Goal: Information Seeking & Learning: Learn about a topic

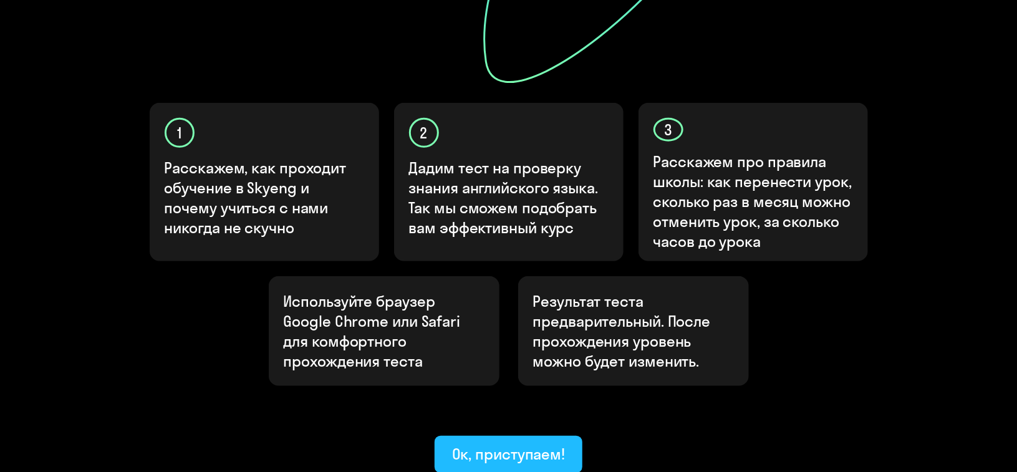
scroll to position [428, 0]
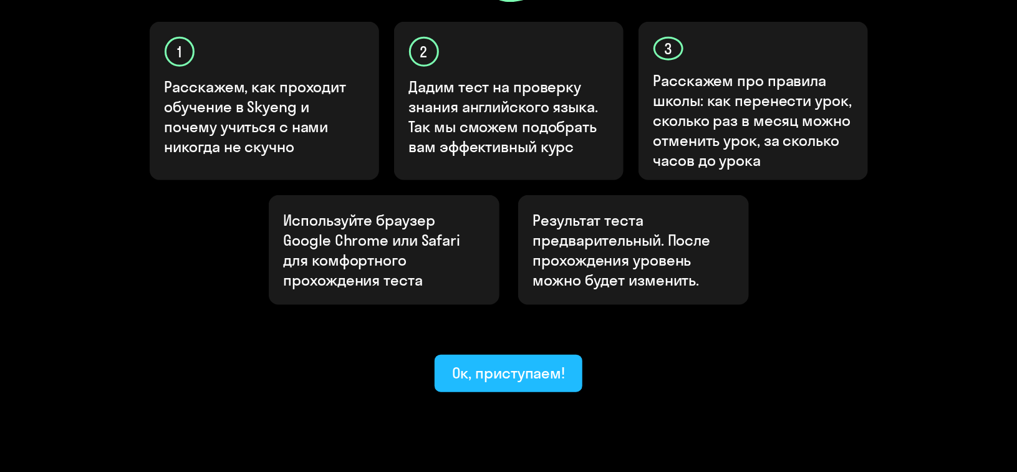
click at [511, 363] on div "Ок, приступаем!" at bounding box center [508, 373] width 113 height 20
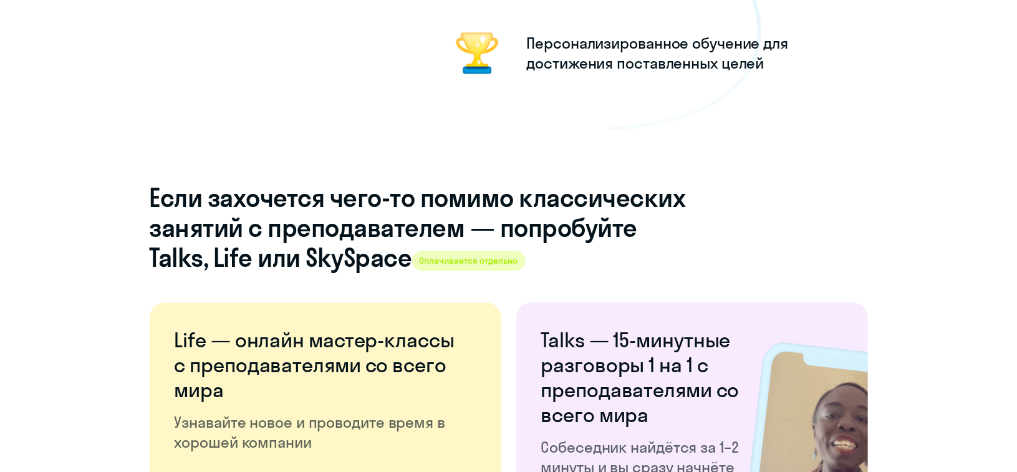
scroll to position [1662, 0]
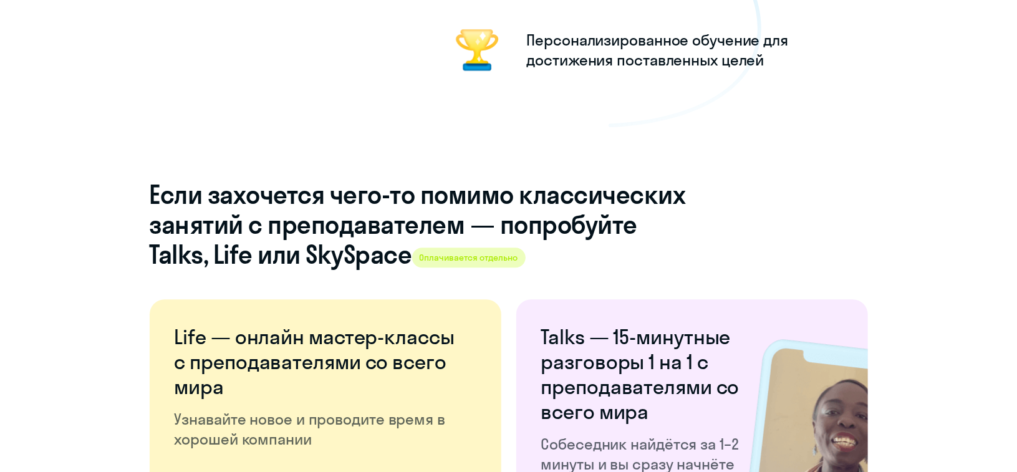
drag, startPoint x: 459, startPoint y: 244, endPoint x: 600, endPoint y: 373, distance: 191.0
click at [600, 373] on h6 "Talks — 15-минутные разговоры 1 на 1 с преподавателями со всего мира" at bounding box center [640, 374] width 199 height 100
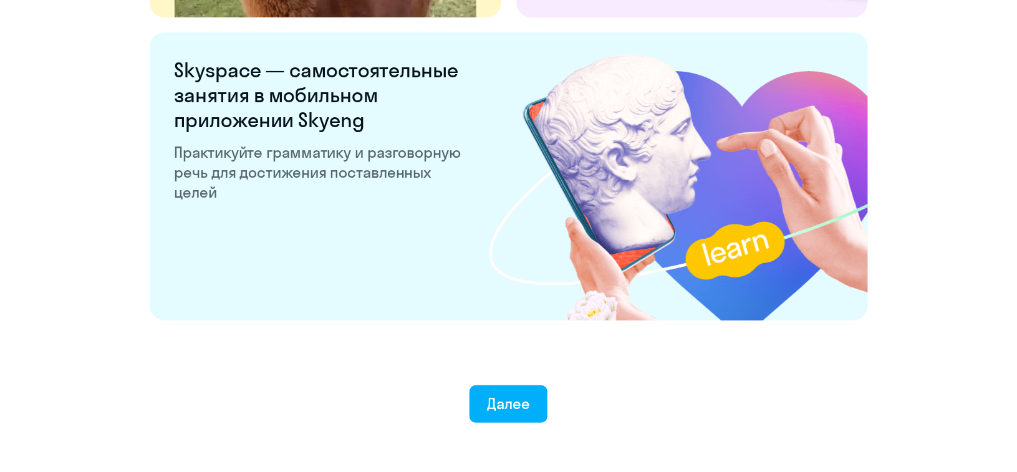
scroll to position [2417, 0]
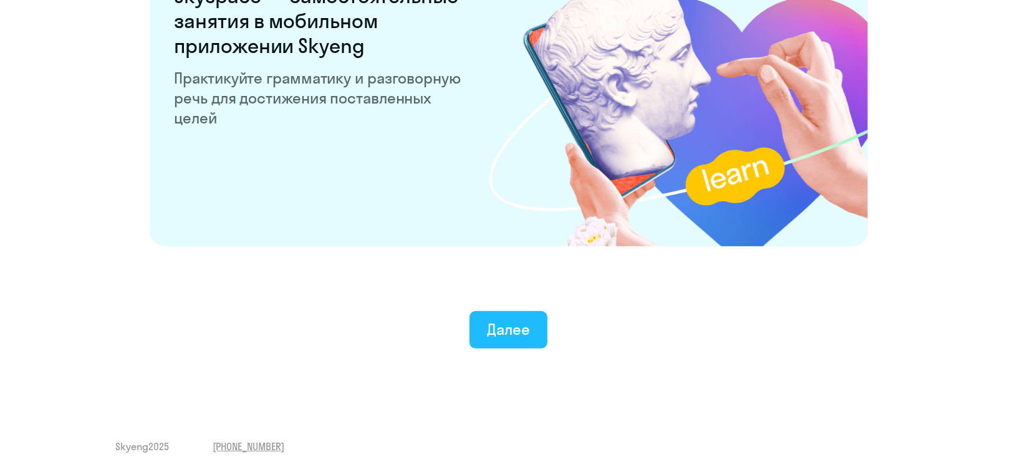
click at [527, 340] on button "Далее" at bounding box center [508, 329] width 78 height 37
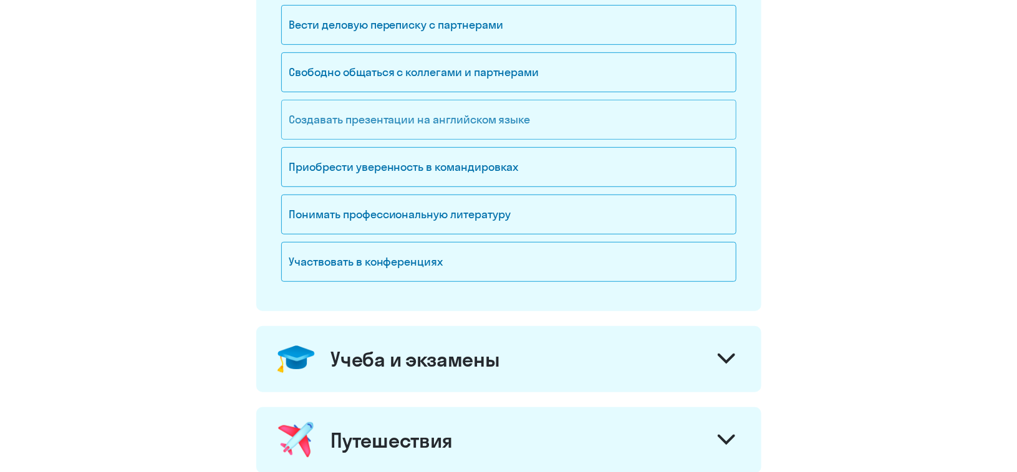
scroll to position [267, 0]
click at [486, 179] on div "Приобрести уверенность в командировках" at bounding box center [508, 167] width 455 height 40
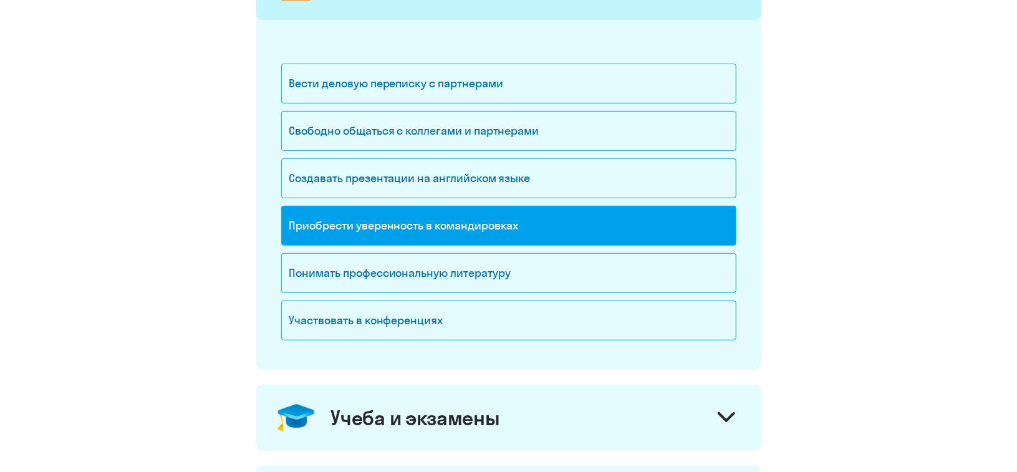
scroll to position [183, 0]
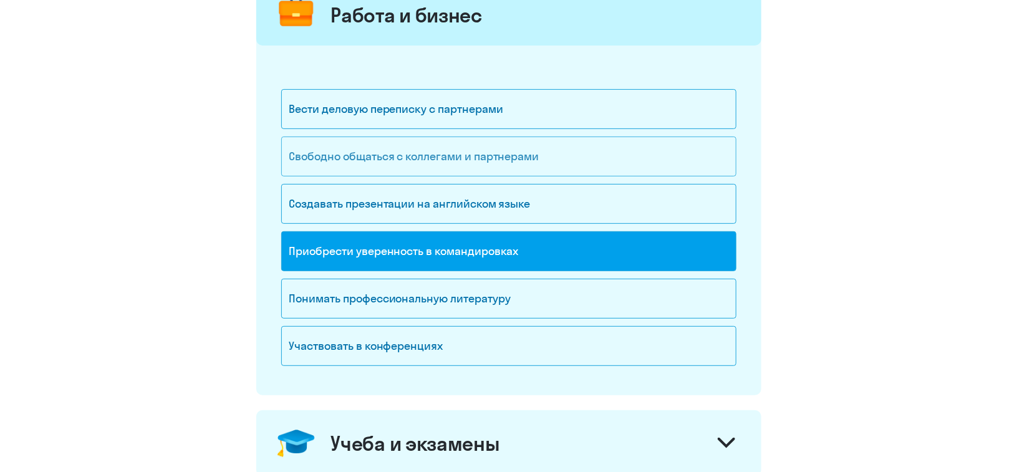
click at [480, 163] on div "Свободно общаться с коллегами и партнерами" at bounding box center [508, 157] width 455 height 40
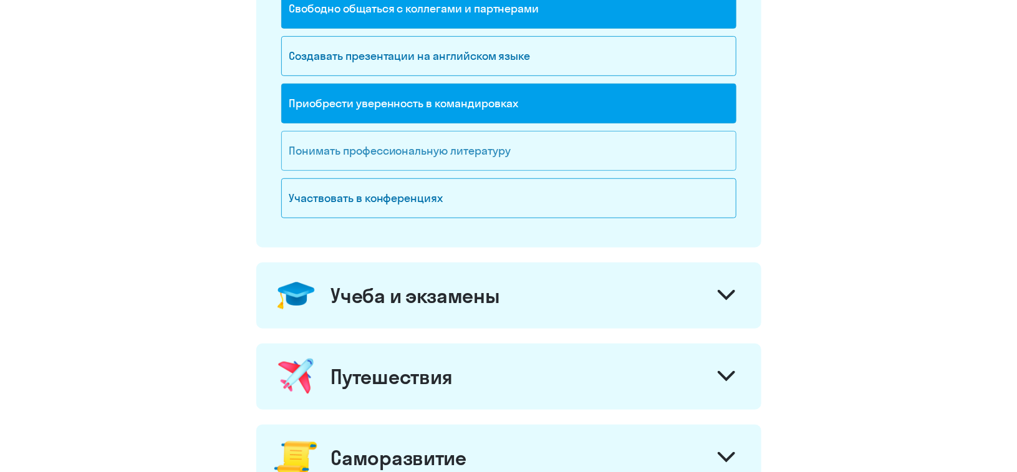
scroll to position [338, 0]
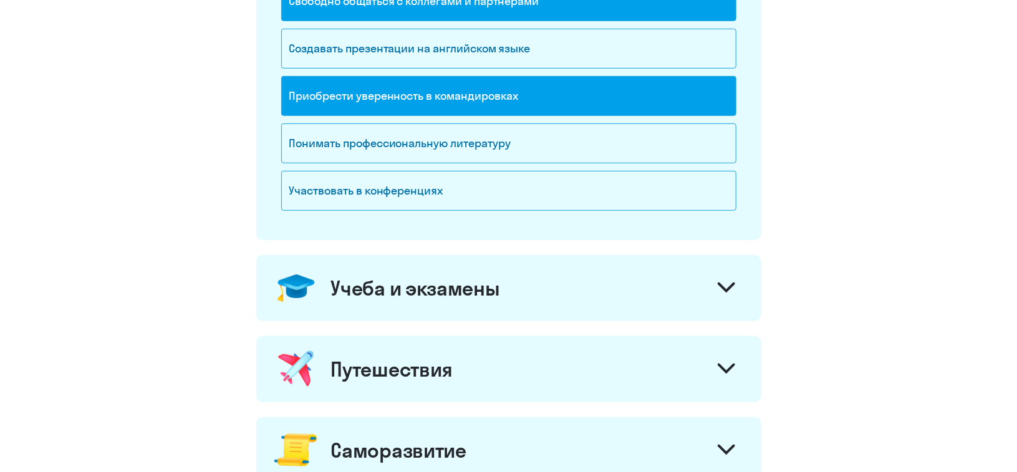
click at [570, 294] on div "Учеба и экзамены" at bounding box center [508, 288] width 505 height 66
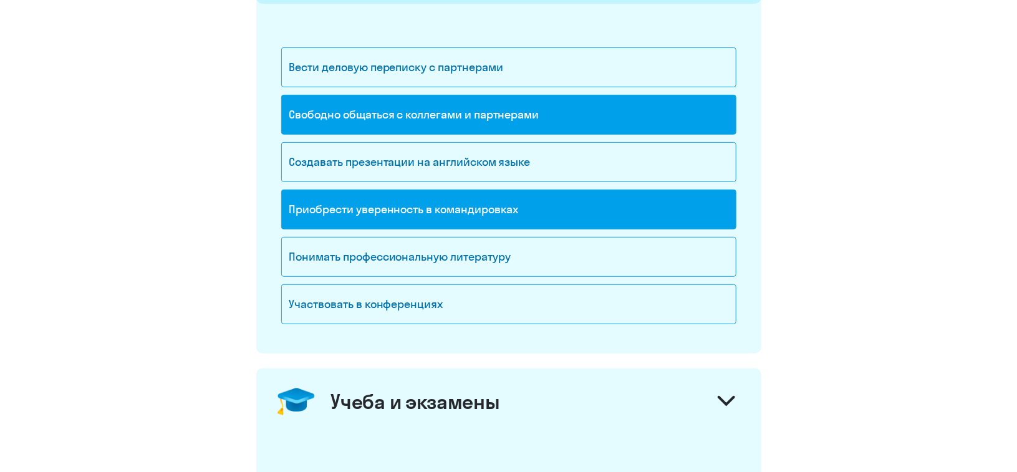
scroll to position [218, 0]
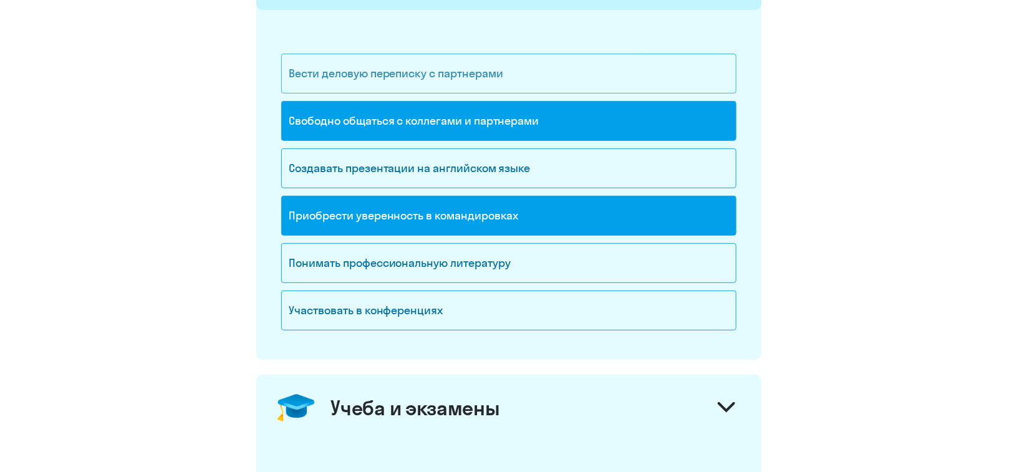
click at [489, 70] on div "Вести деловую переписку с партнерами" at bounding box center [508, 74] width 455 height 40
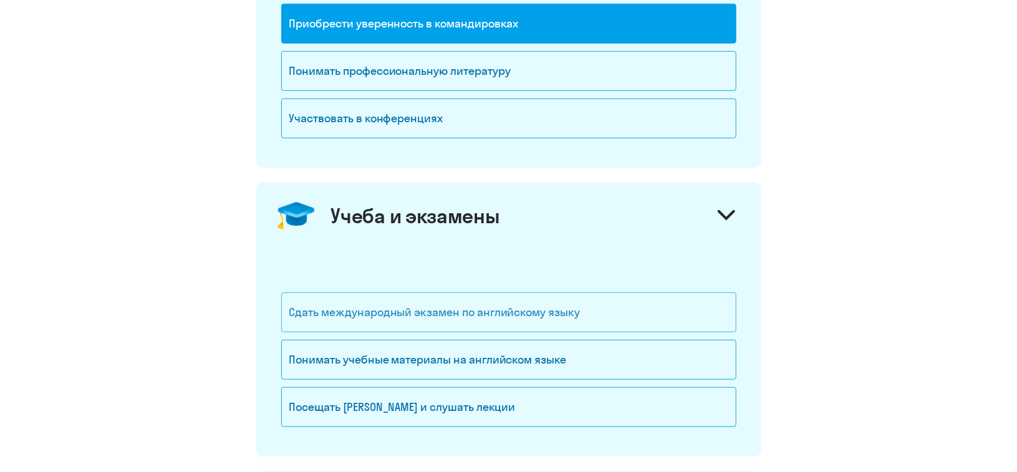
scroll to position [395, 0]
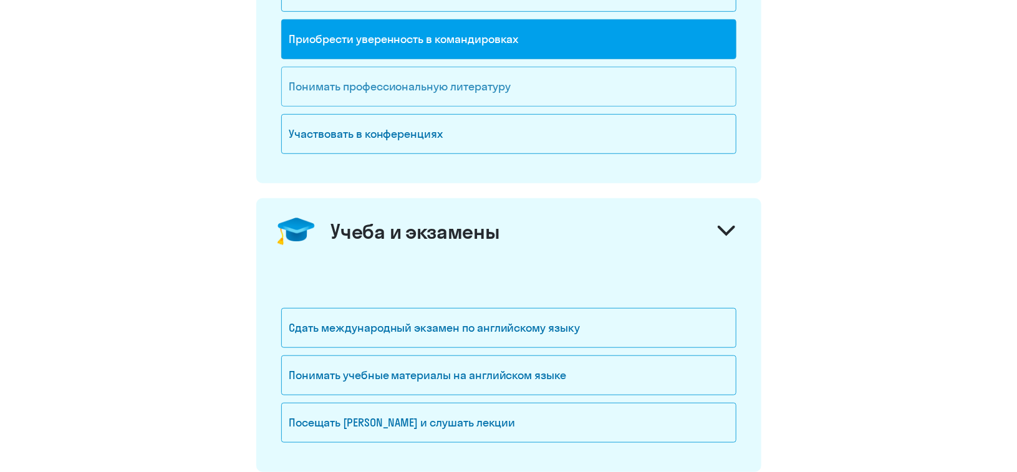
click at [474, 92] on div "Понимать профессиональную литературу" at bounding box center [508, 87] width 455 height 40
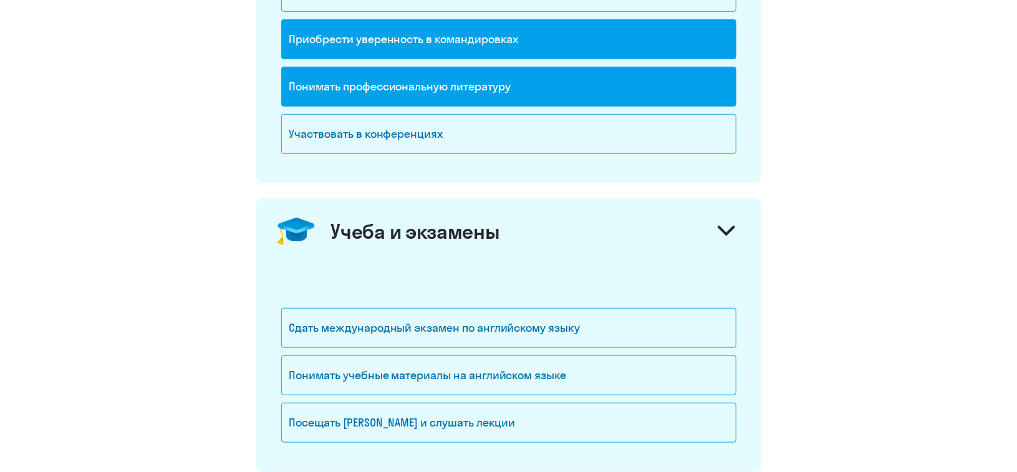
click at [499, 92] on div "Понимать профессиональную литературу" at bounding box center [508, 87] width 455 height 40
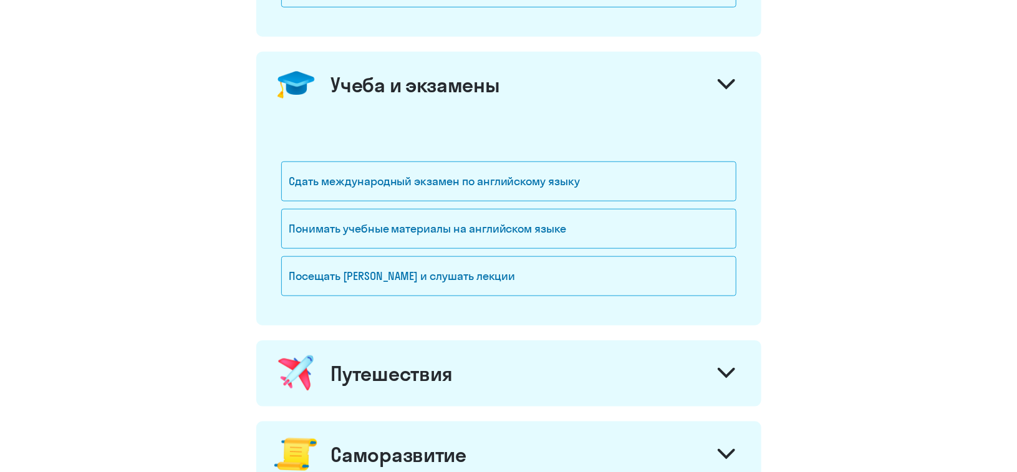
scroll to position [542, 0]
click at [529, 353] on div "Путешествия" at bounding box center [508, 373] width 505 height 66
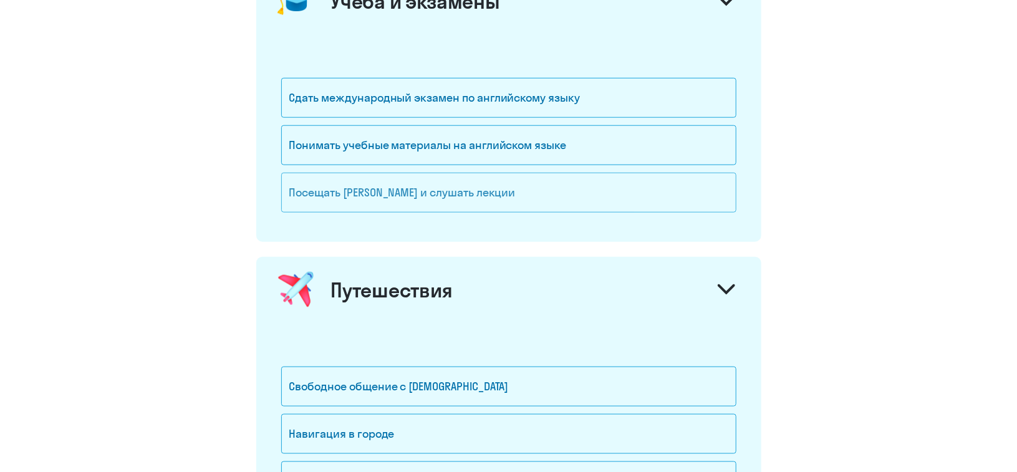
scroll to position [669, 0]
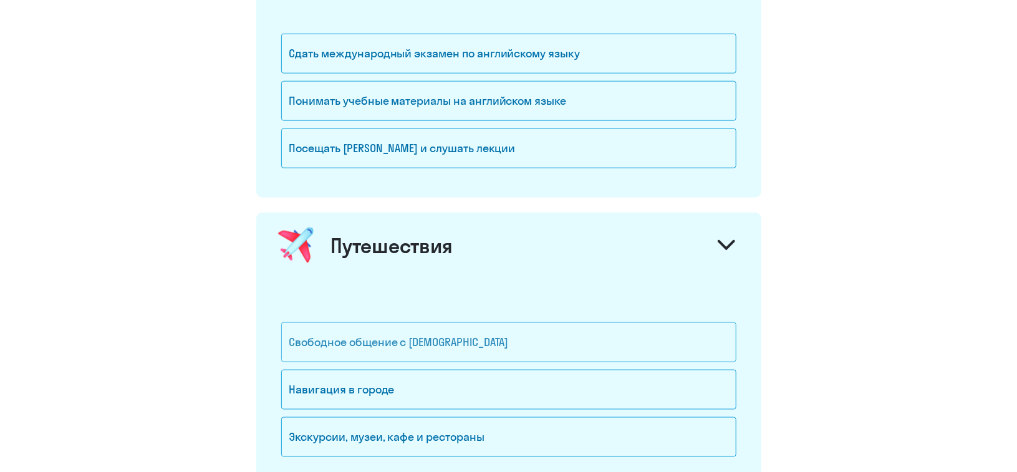
click at [462, 339] on div "Свободное общение с иностранцами" at bounding box center [508, 342] width 455 height 40
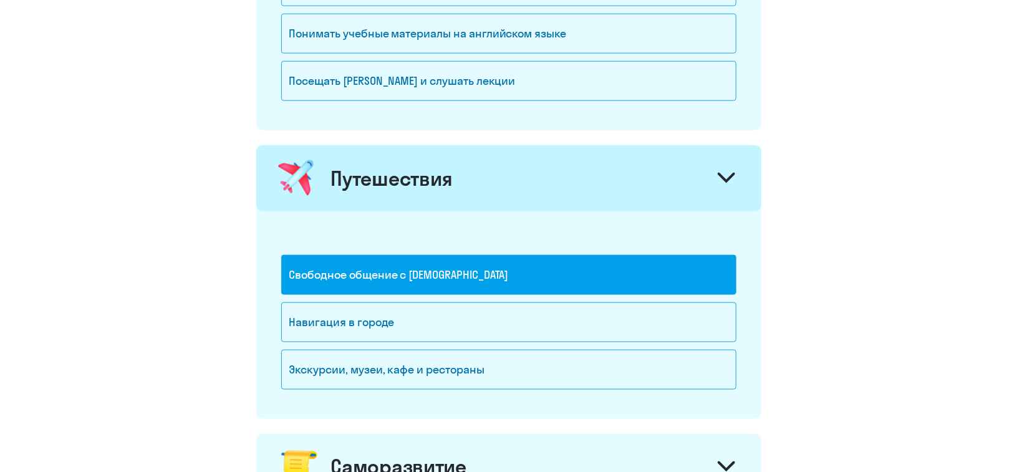
scroll to position [737, 0]
click at [445, 355] on div "Экскурсии, музеи, кафе и рестораны" at bounding box center [508, 369] width 455 height 40
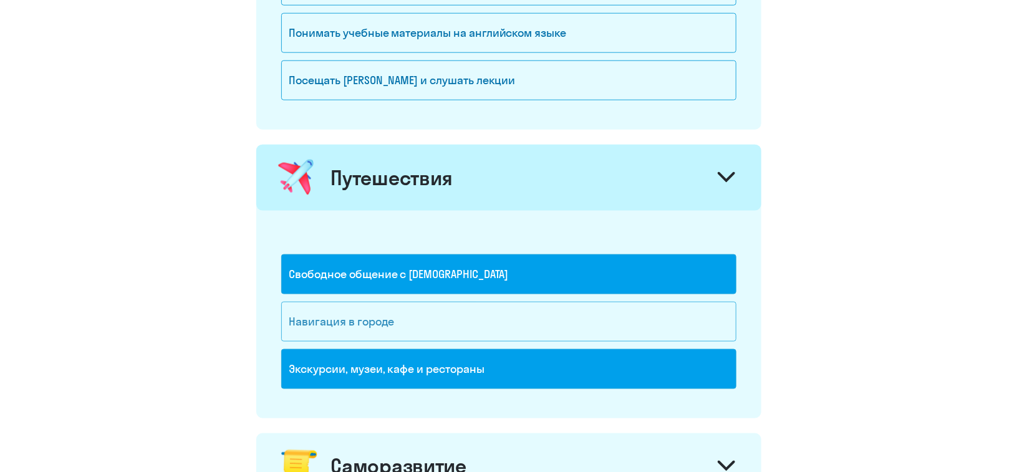
click at [442, 319] on div "Навигация в городе" at bounding box center [508, 322] width 455 height 40
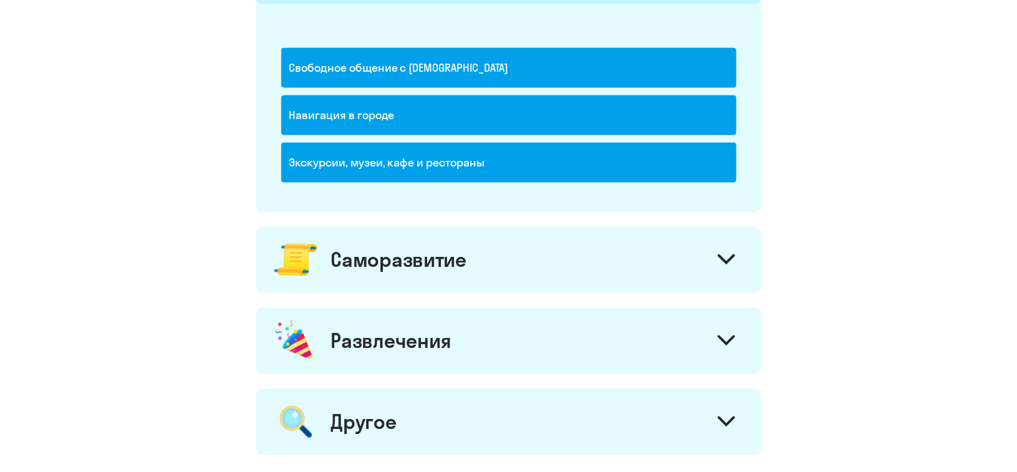
click at [440, 249] on div "Саморазвитие" at bounding box center [398, 259] width 135 height 25
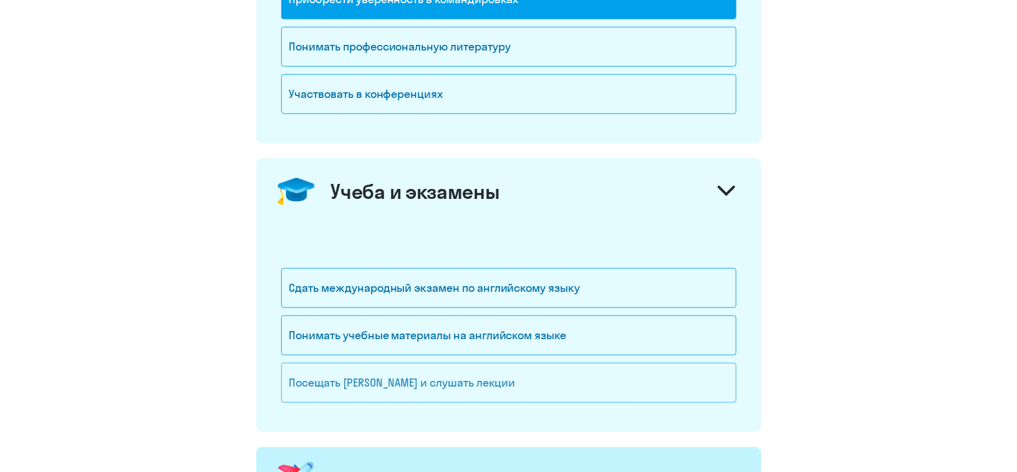
scroll to position [434, 0]
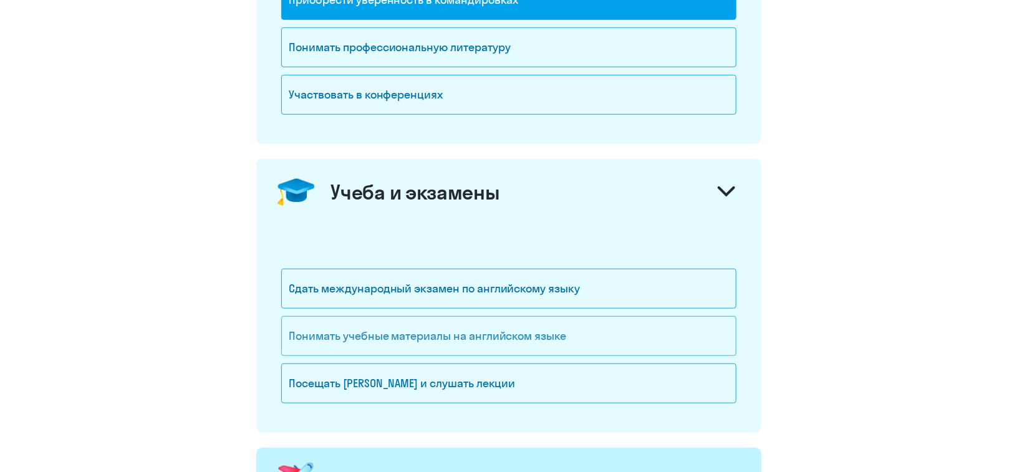
click at [435, 340] on div "Понимать учебные материалы на английском языке" at bounding box center [508, 336] width 455 height 40
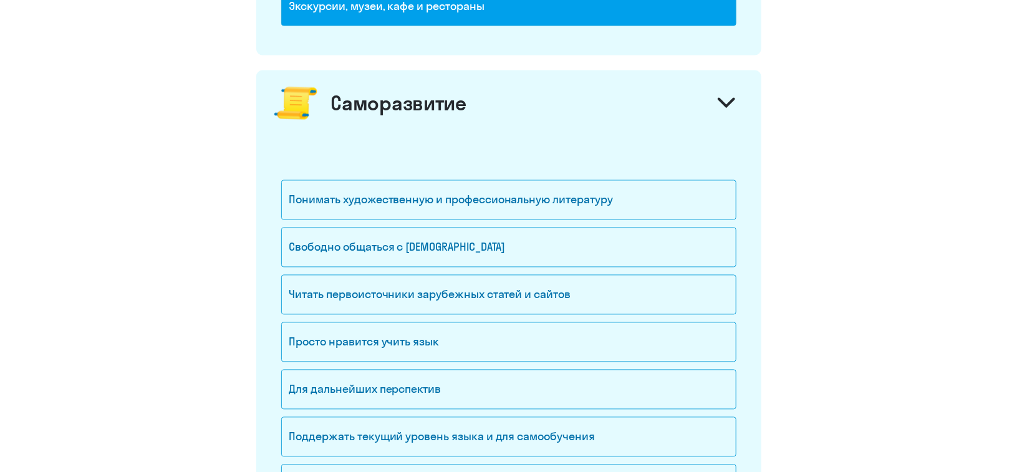
scroll to position [1100, 0]
click at [438, 203] on div "Понимать художественную и профессиональную литературу" at bounding box center [508, 200] width 455 height 40
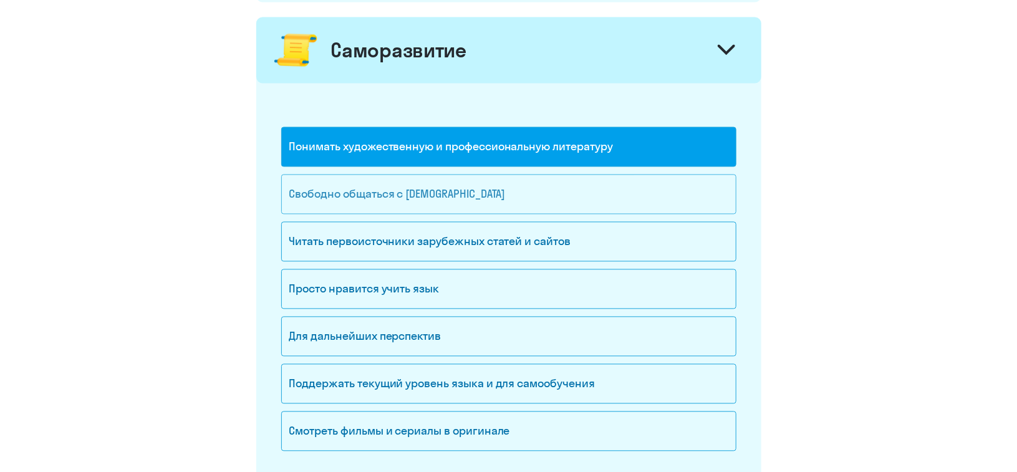
scroll to position [1160, 0]
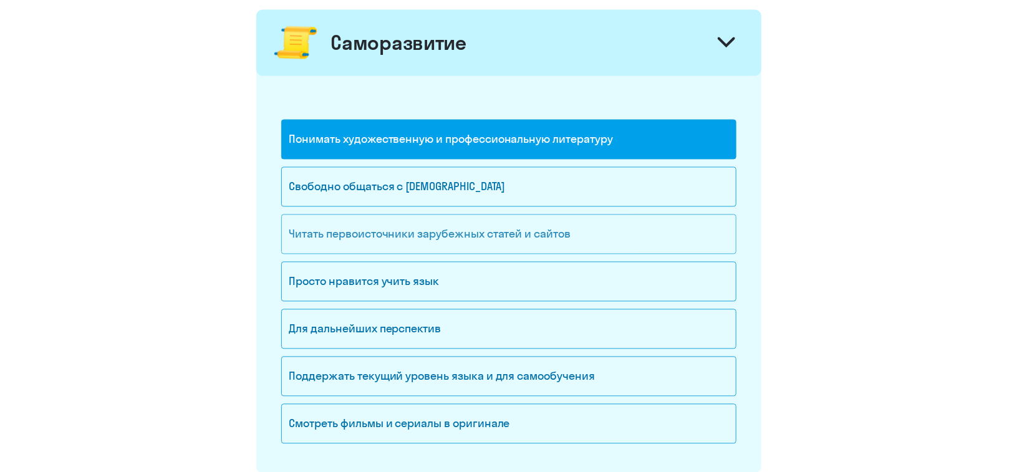
click at [411, 230] on div "Читать первоисточники зарубежных статей и сайтов" at bounding box center [508, 234] width 455 height 40
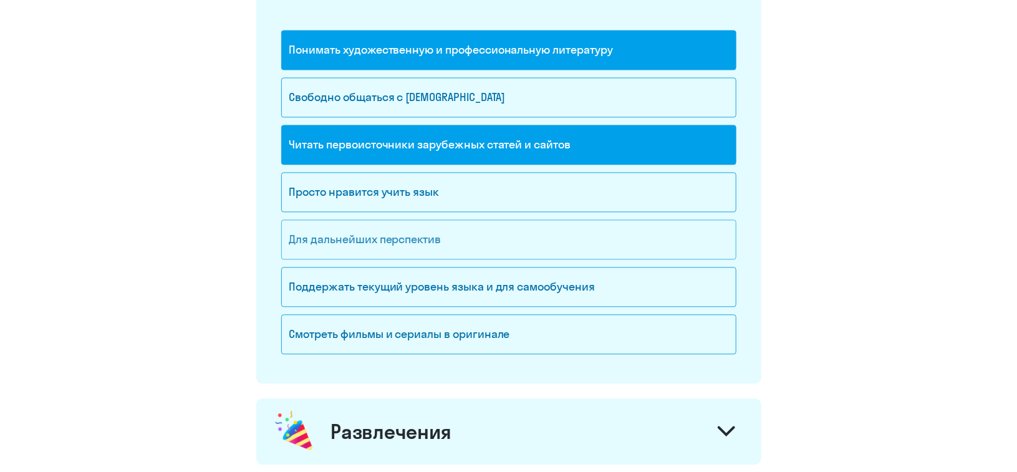
click at [426, 280] on div "Поддержать текущий уровень языка и для cамообучения" at bounding box center [508, 287] width 455 height 40
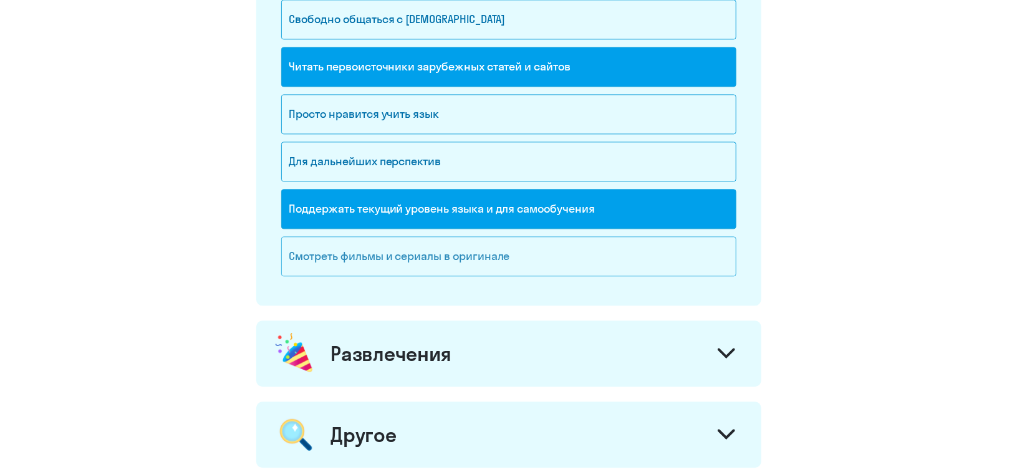
click at [411, 250] on div "Смотреть фильмы и сериалы в оригинале" at bounding box center [508, 256] width 455 height 40
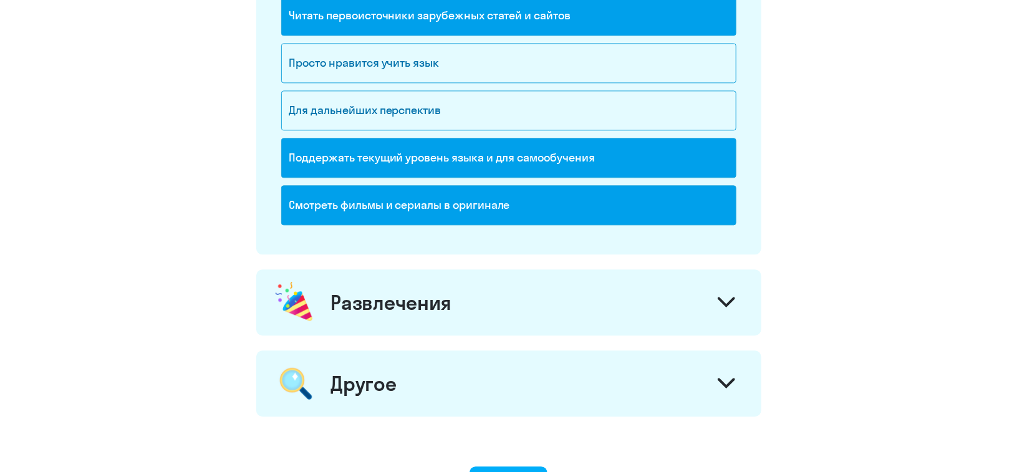
click at [408, 275] on div "Развлечения" at bounding box center [508, 302] width 505 height 66
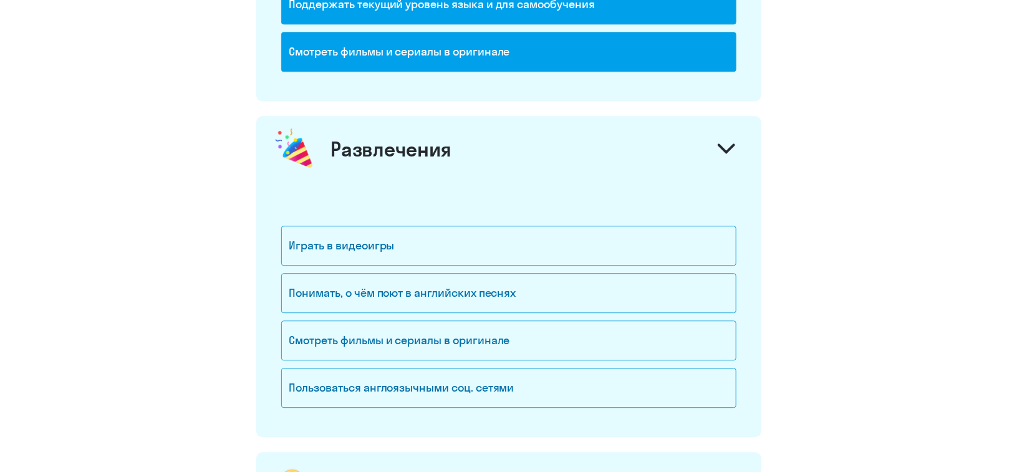
scroll to position [1540, 0]
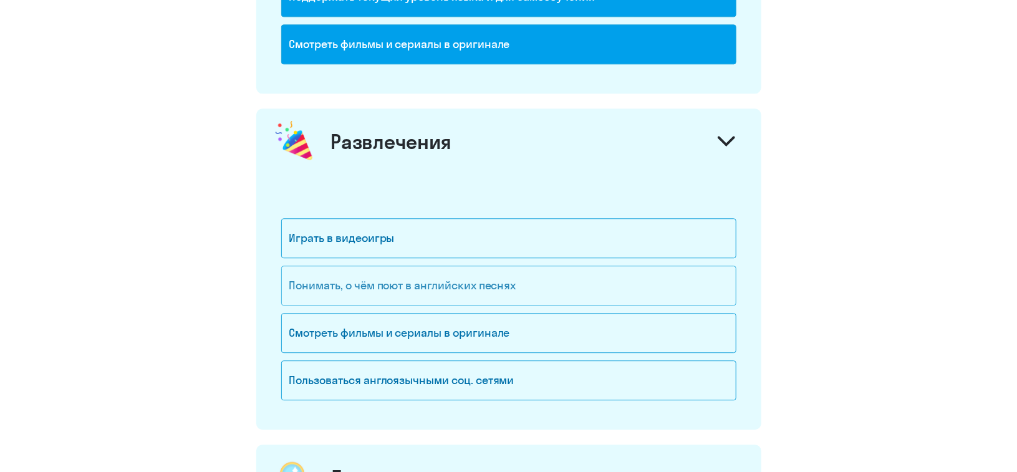
click at [405, 267] on div "Понимать, о чём поют в английских песнях" at bounding box center [508, 286] width 455 height 40
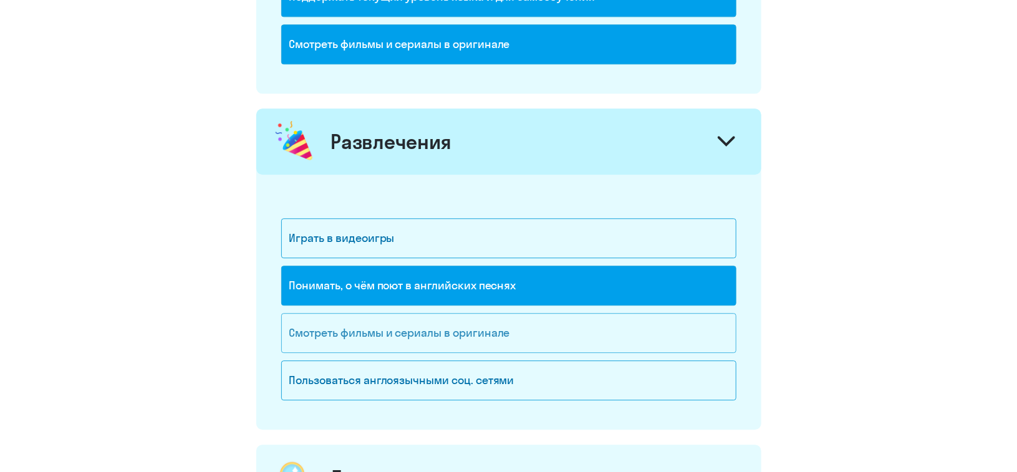
click at [415, 327] on div "Смотреть фильмы и сериалы в оригинале" at bounding box center [508, 333] width 455 height 40
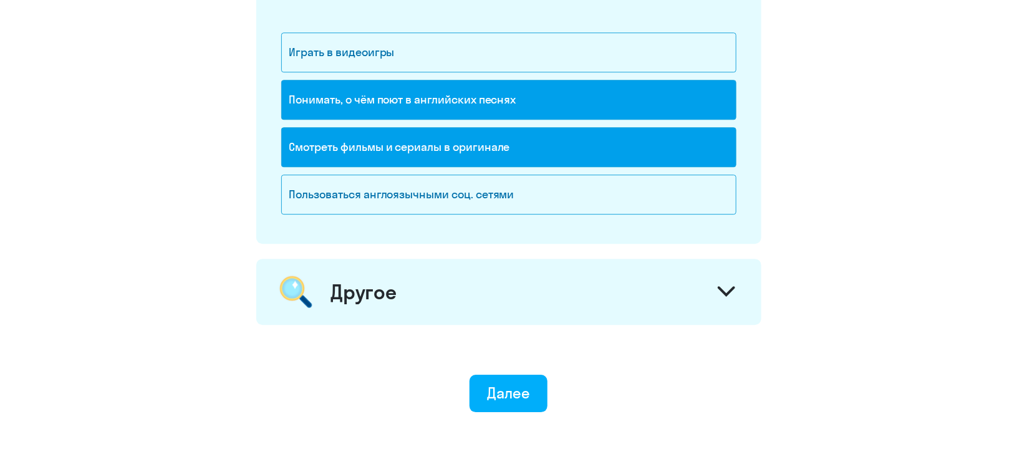
scroll to position [1726, 0]
click at [406, 274] on div "Другое" at bounding box center [508, 291] width 505 height 66
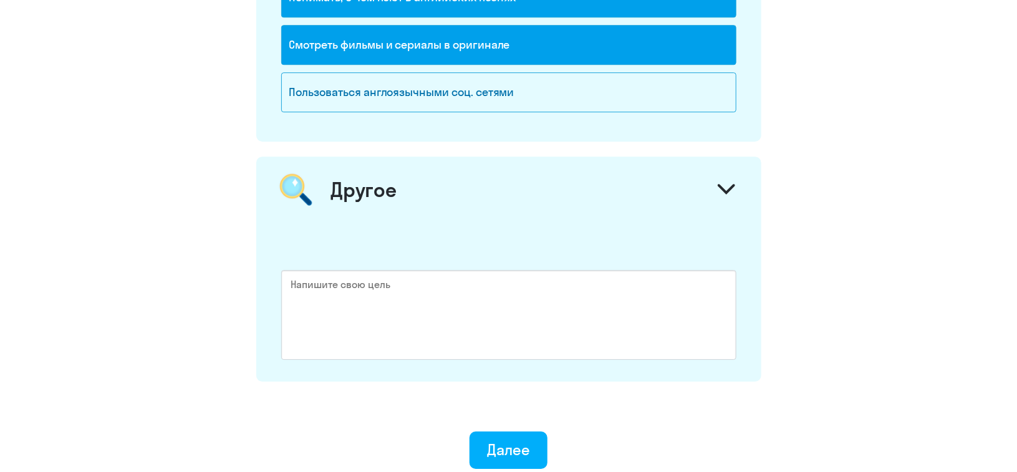
scroll to position [1851, 0]
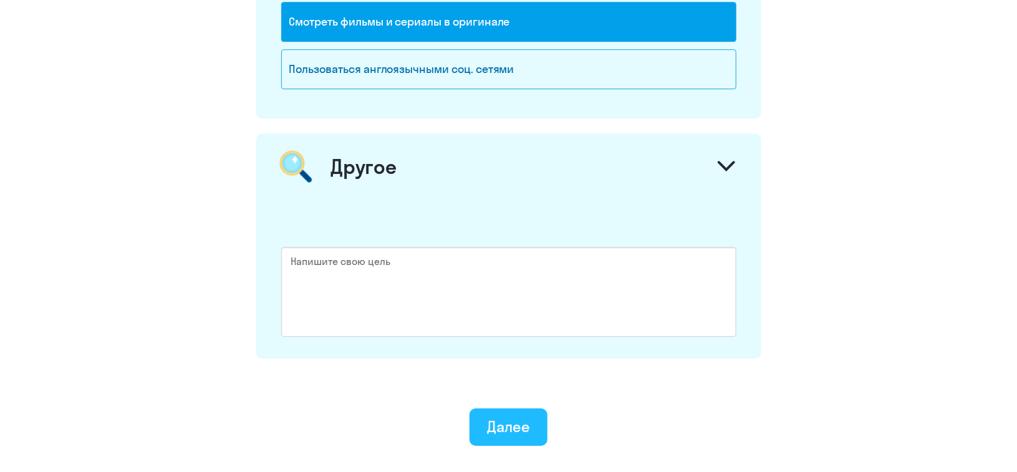
click at [507, 416] on div "Далее" at bounding box center [508, 426] width 43 height 20
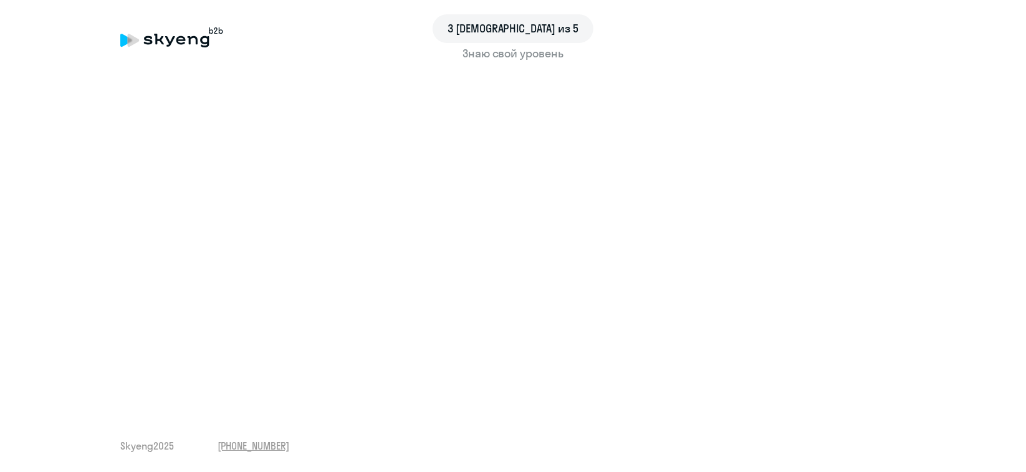
click at [784, 442] on div "Skyeng 2025 +7 499 455-08-69" at bounding box center [512, 446] width 785 height 14
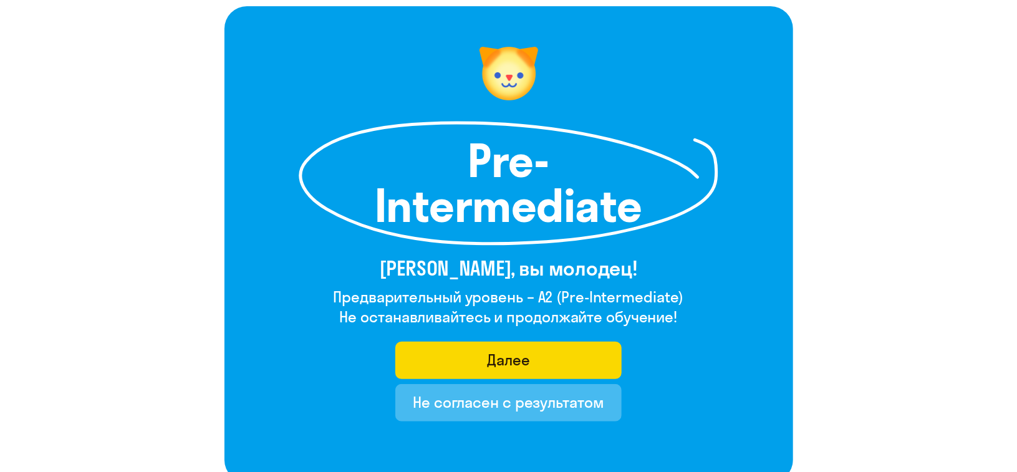
scroll to position [80, 0]
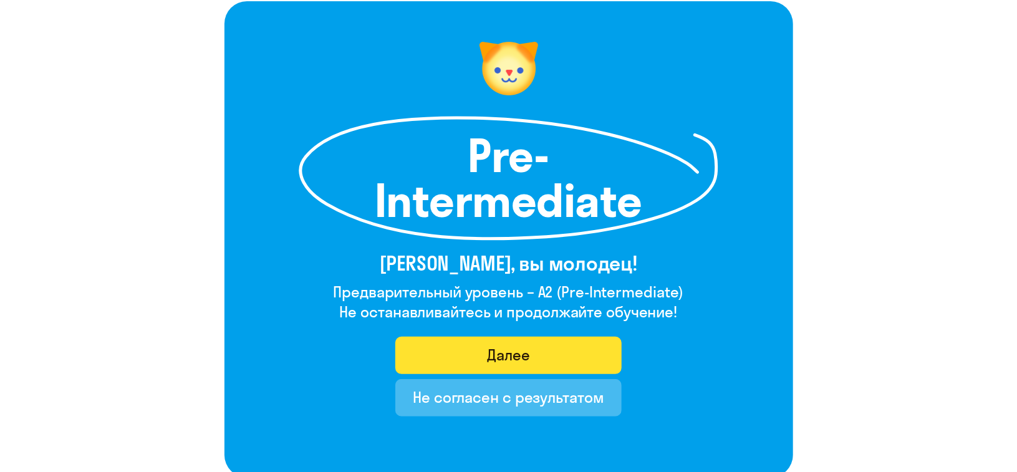
click at [550, 351] on button "Далее" at bounding box center [508, 355] width 226 height 37
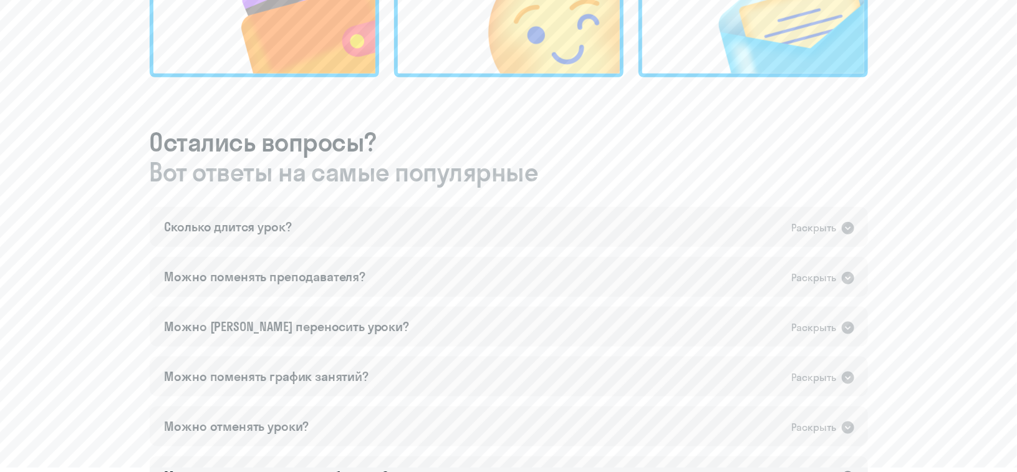
scroll to position [585, 0]
click at [804, 228] on div "Раскрыть" at bounding box center [814, 227] width 45 height 16
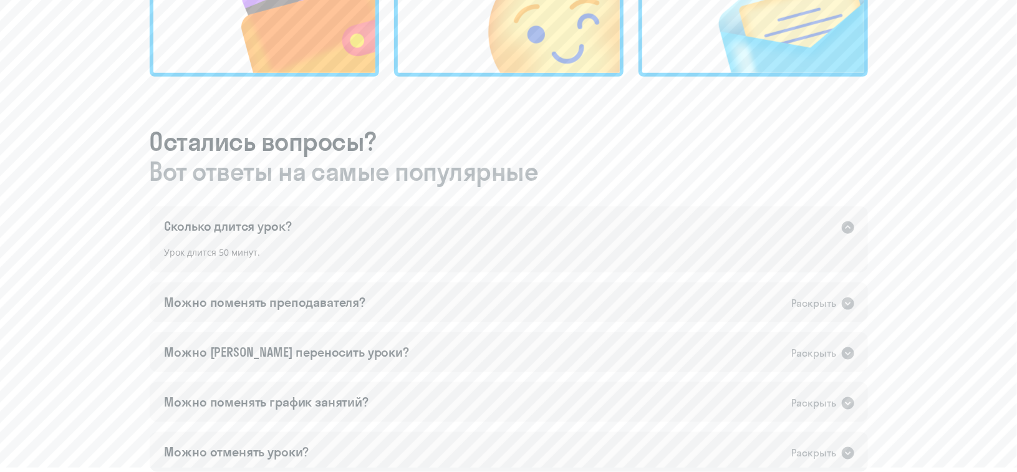
scroll to position [625, 0]
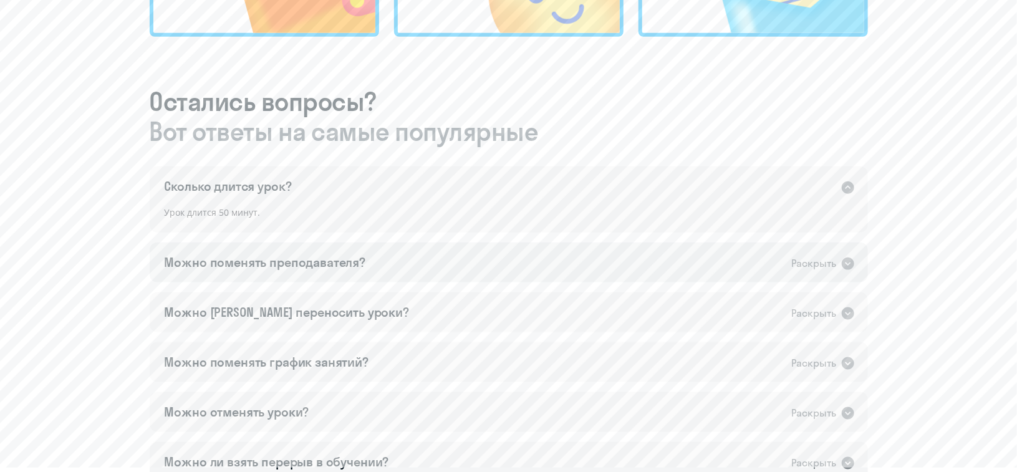
click at [825, 262] on div "Раскрыть" at bounding box center [814, 264] width 45 height 16
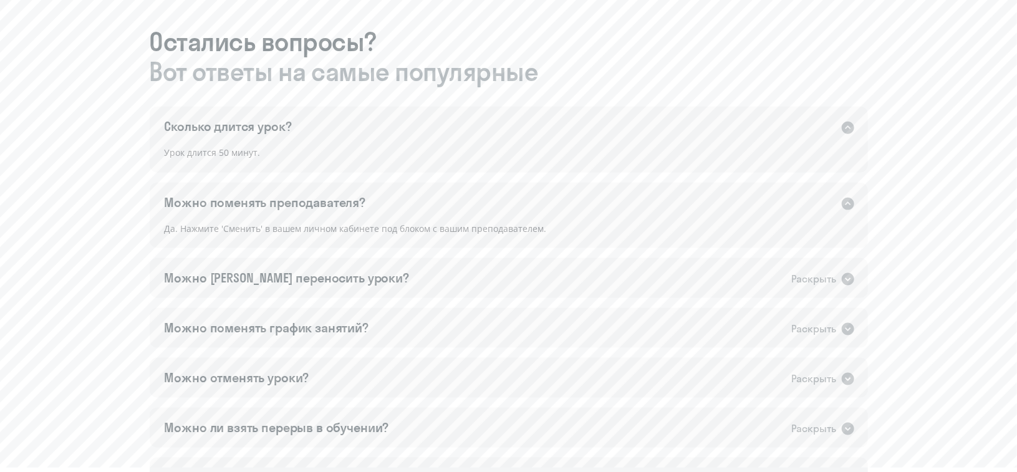
scroll to position [685, 0]
click at [822, 275] on div "Раскрыть" at bounding box center [814, 279] width 45 height 16
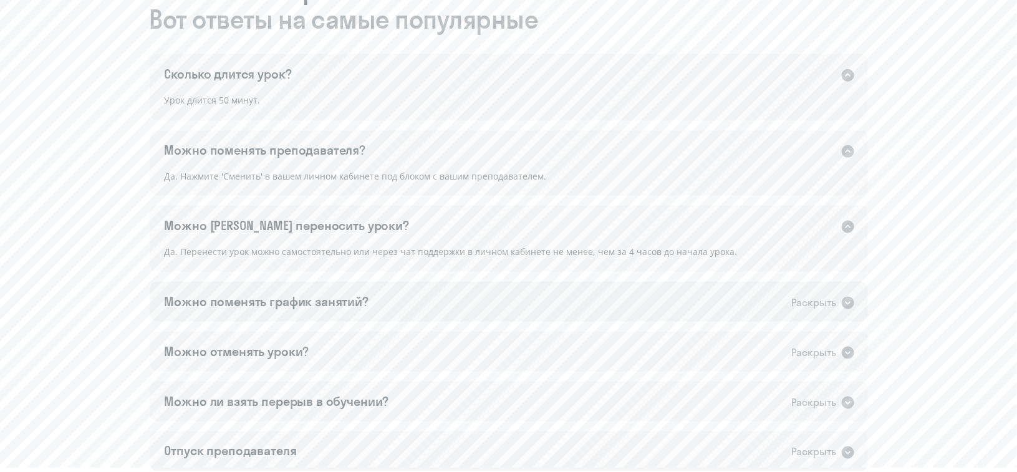
scroll to position [737, 0]
click at [814, 306] on div "Раскрыть" at bounding box center [814, 303] width 45 height 16
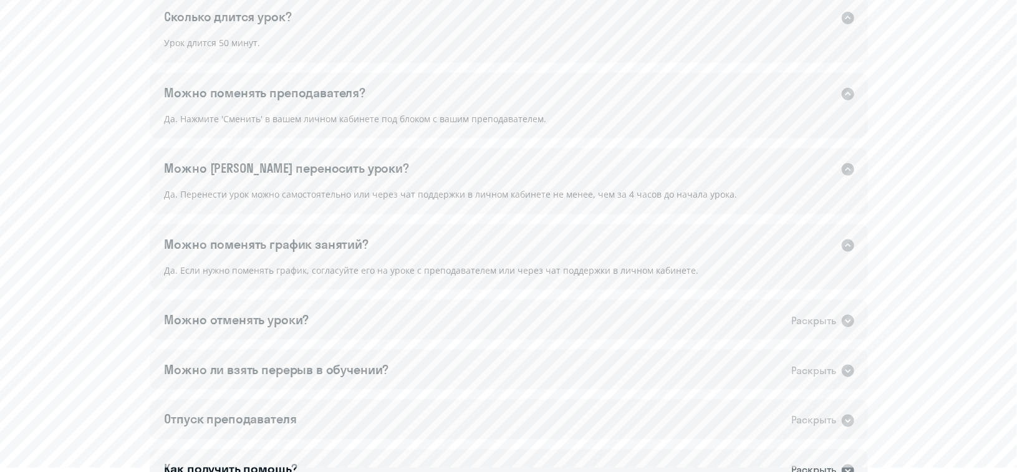
scroll to position [794, 0]
click at [823, 315] on div "Раскрыть" at bounding box center [814, 321] width 45 height 16
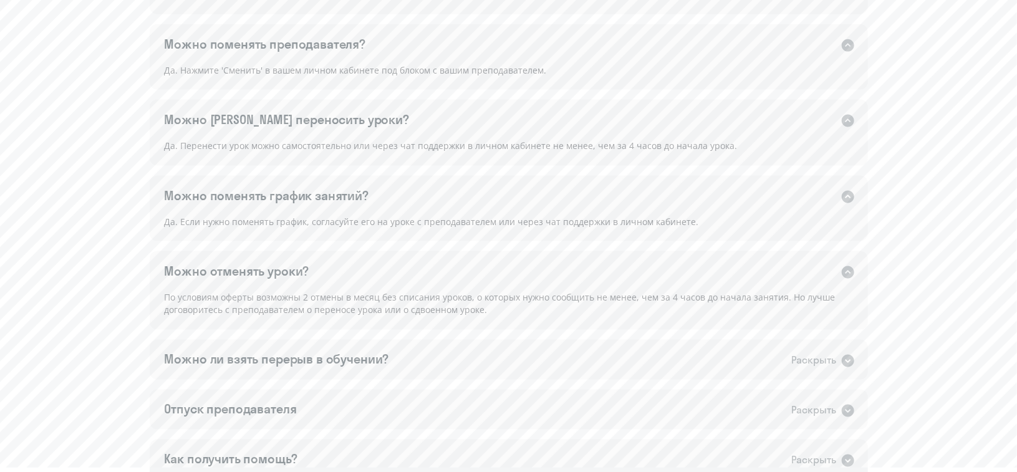
scroll to position [843, 0]
click at [813, 353] on div "Раскрыть" at bounding box center [814, 360] width 45 height 16
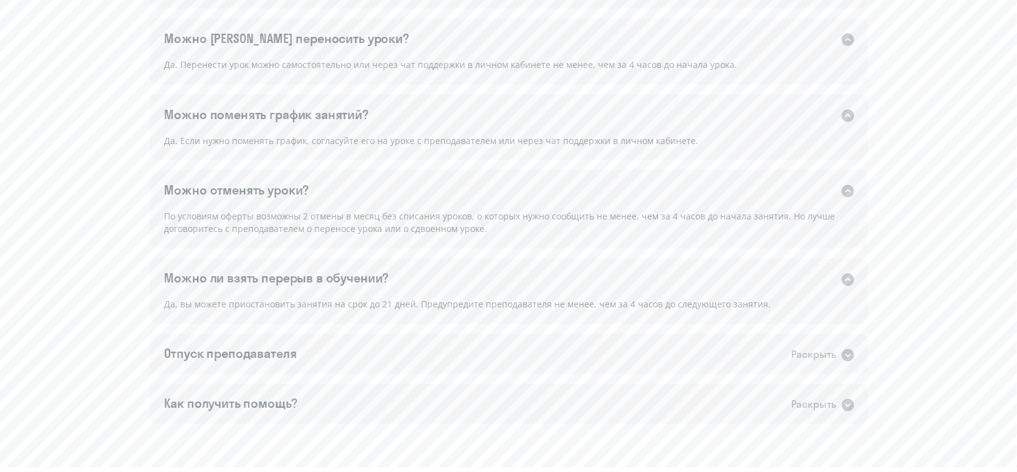
scroll to position [931, 0]
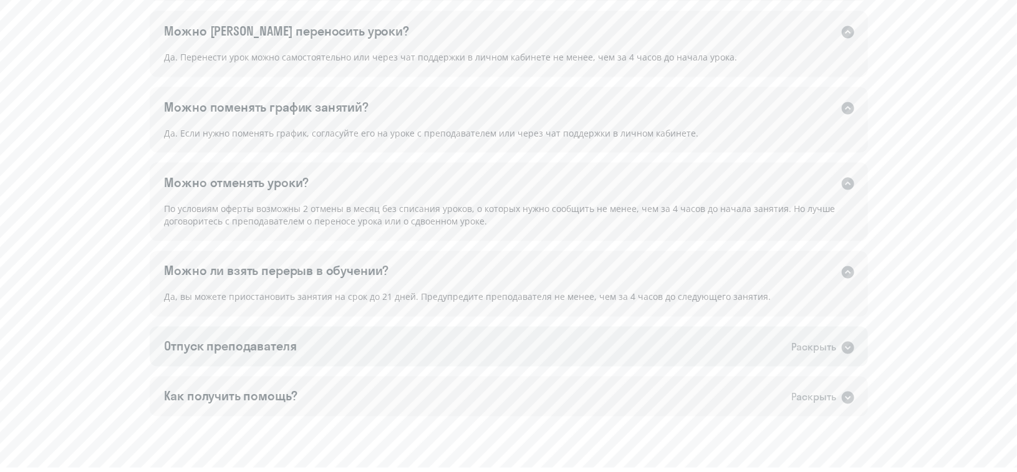
click at [809, 349] on div "Раскрыть" at bounding box center [814, 348] width 45 height 16
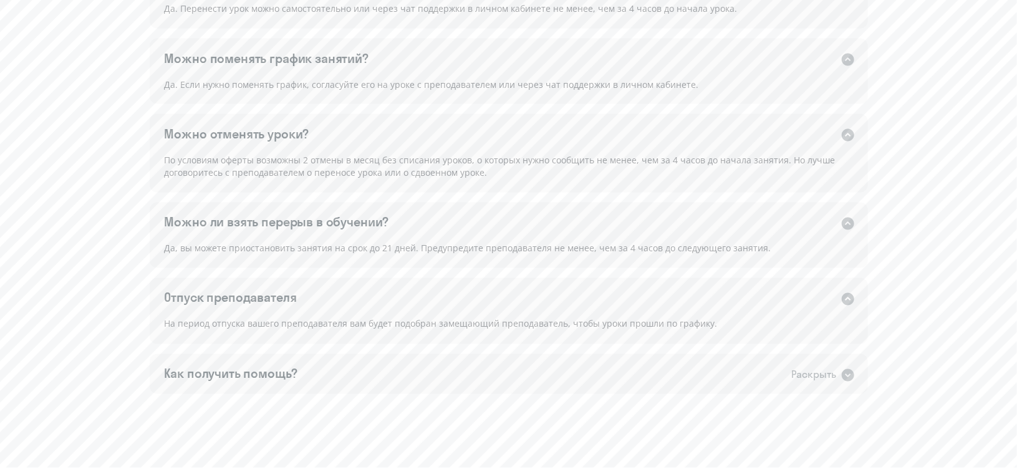
scroll to position [981, 0]
click at [829, 379] on div "Раскрыть" at bounding box center [814, 375] width 45 height 16
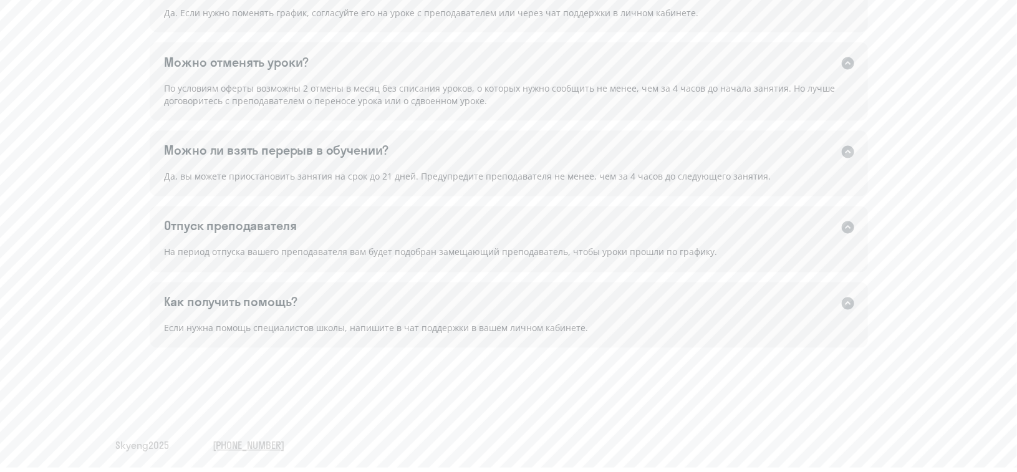
scroll to position [1051, 0]
